Goal: Check status: Check status

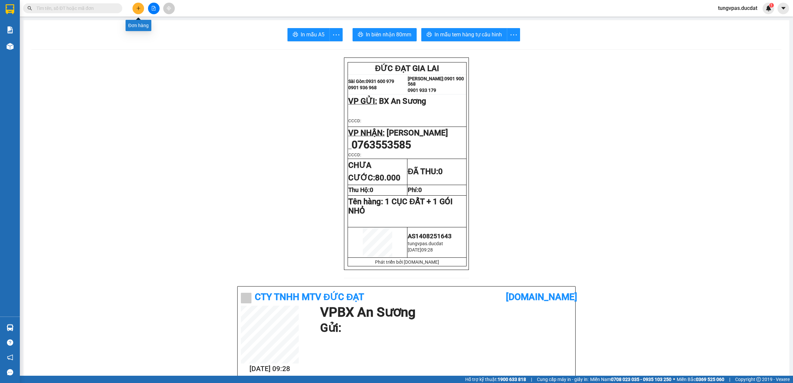
click at [152, 9] on icon "file-add" at bounding box center [154, 8] width 4 height 5
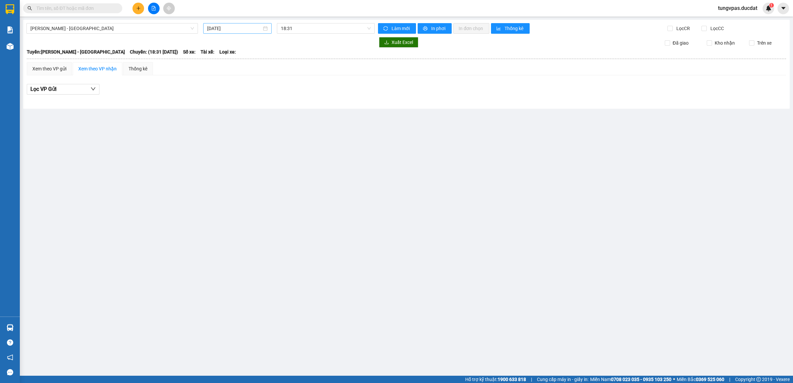
click at [218, 29] on input "[DATE]" at bounding box center [234, 28] width 55 height 7
click at [247, 88] on div "13" at bounding box center [249, 87] width 8 height 8
type input "[DATE]"
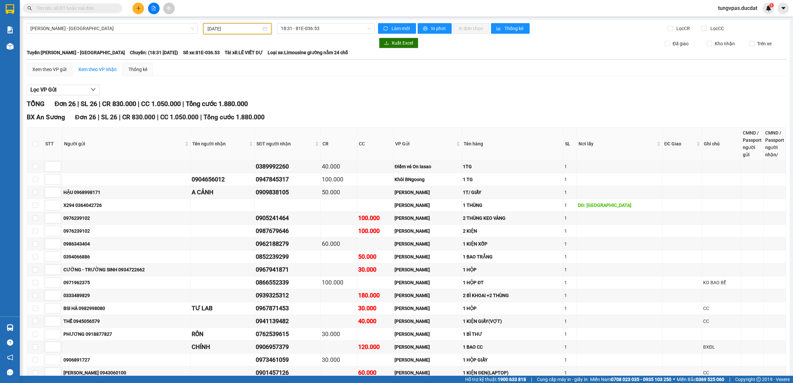
scroll to position [167, 0]
